Goal: Check status: Check status

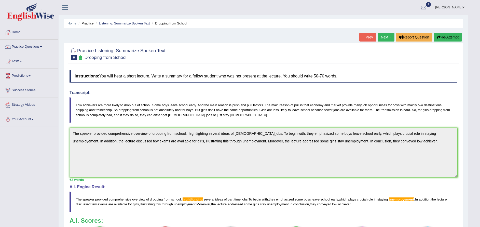
click at [22, 61] on span at bounding box center [21, 61] width 2 height 1
click at [21, 94] on link "History" at bounding box center [33, 90] width 48 height 9
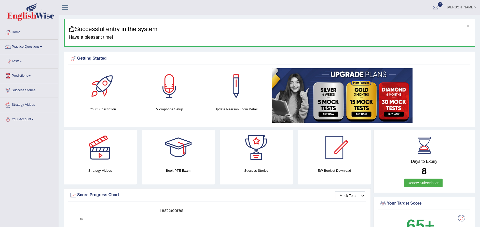
click at [22, 61] on span at bounding box center [21, 61] width 2 height 1
click at [20, 92] on link "History" at bounding box center [33, 90] width 48 height 9
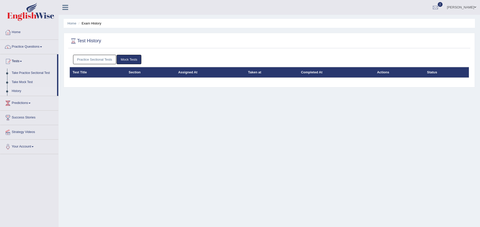
click at [105, 57] on link "Practice Sectional Tests" at bounding box center [94, 59] width 43 height 9
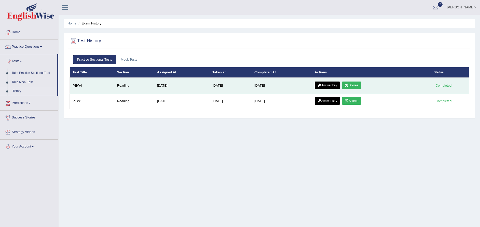
click at [355, 86] on link "Scores" at bounding box center [351, 85] width 19 height 8
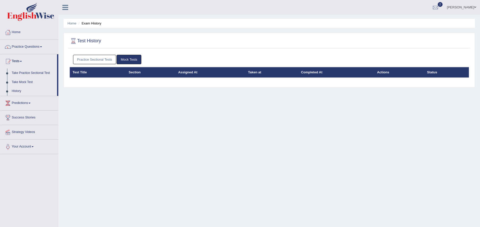
click at [103, 56] on link "Practice Sectional Tests" at bounding box center [94, 59] width 43 height 9
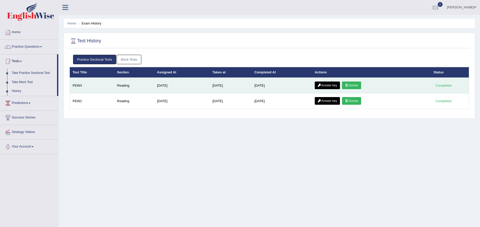
click at [355, 85] on link "Scores" at bounding box center [351, 85] width 19 height 8
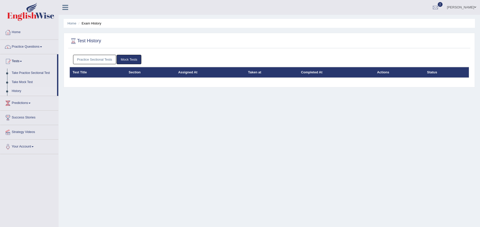
click at [98, 61] on link "Practice Sectional Tests" at bounding box center [94, 59] width 43 height 9
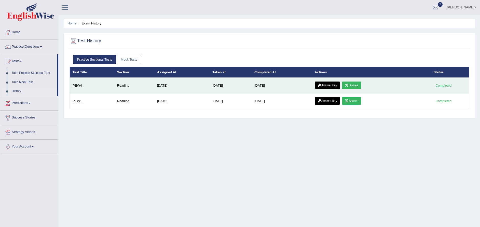
click at [321, 85] on icon at bounding box center [319, 85] width 4 height 3
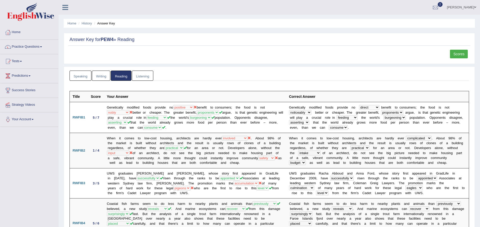
click at [105, 73] on link "Writing" at bounding box center [101, 75] width 18 height 10
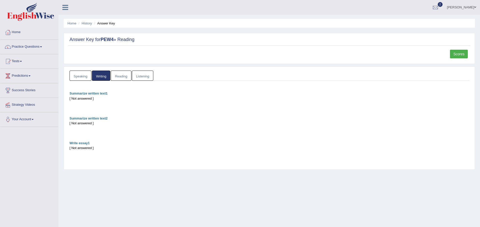
click at [149, 75] on link "Listening" at bounding box center [142, 75] width 21 height 10
